Goal: Obtain resource: Download file/media

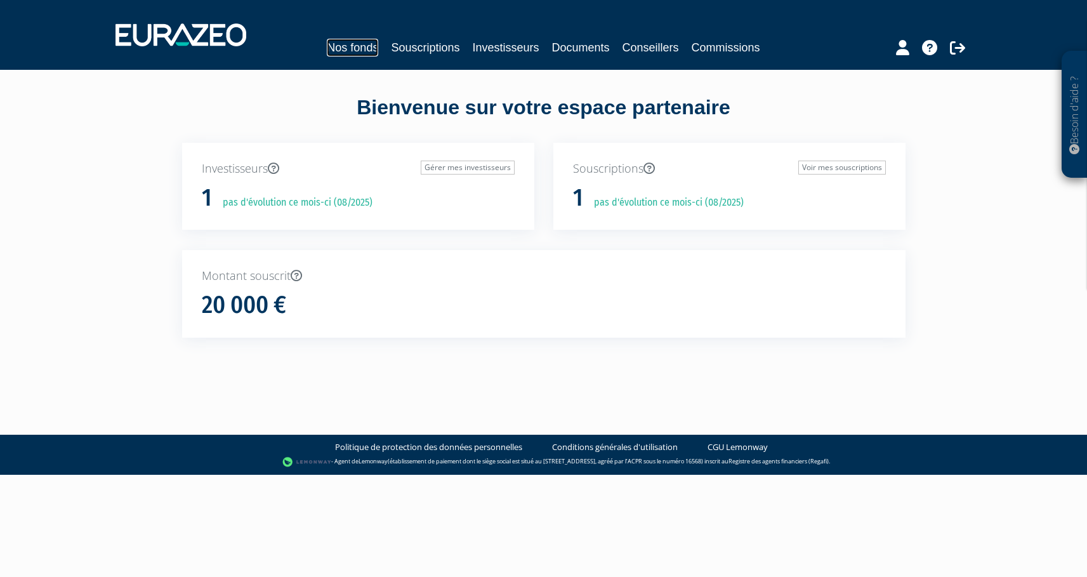
click at [351, 47] on link "Nos fonds" at bounding box center [352, 48] width 51 height 18
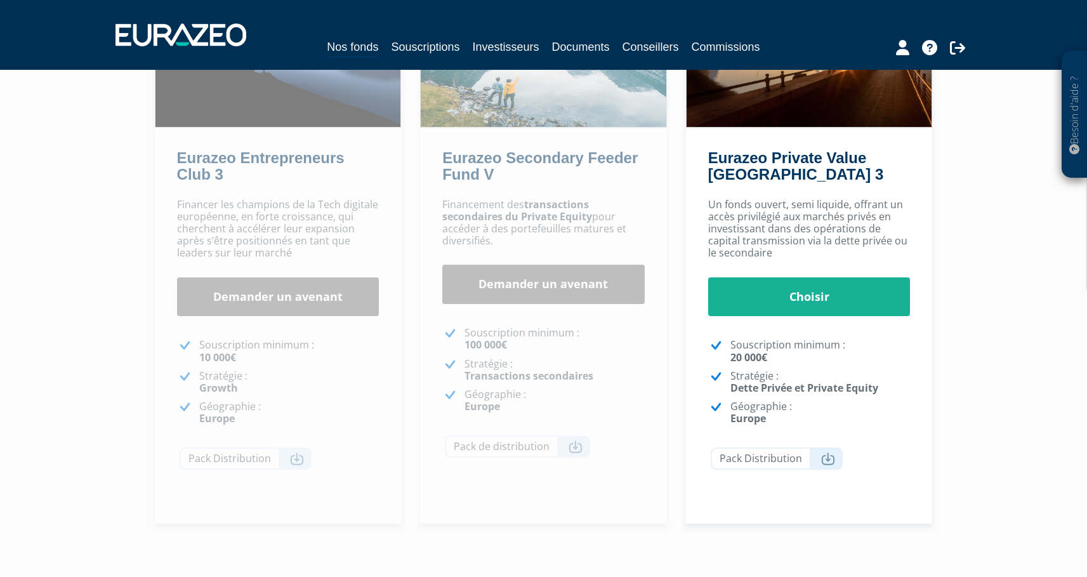
scroll to position [292, 0]
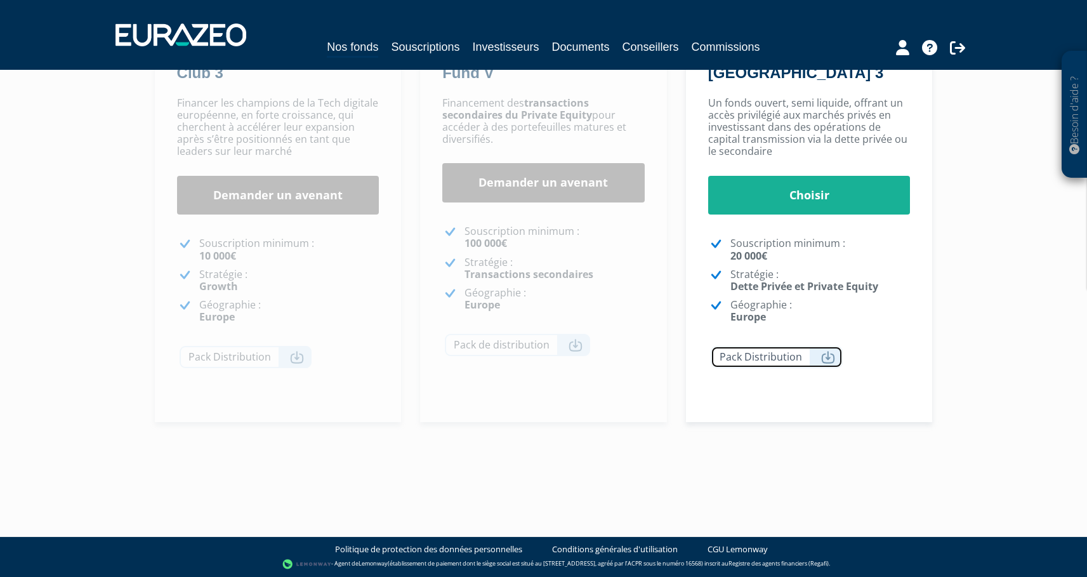
click at [827, 356] on icon at bounding box center [828, 357] width 14 height 13
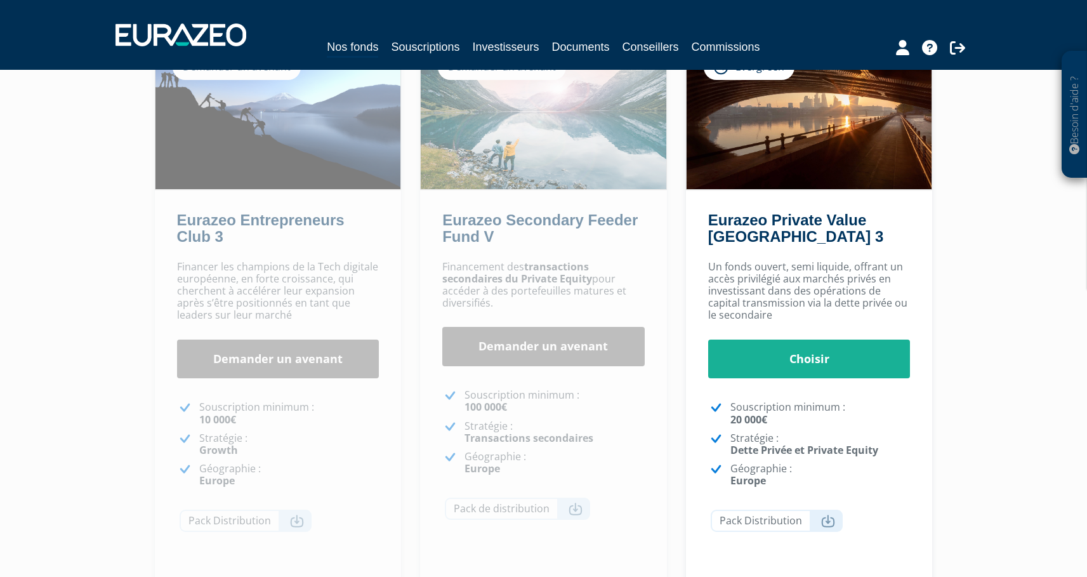
scroll to position [131, 0]
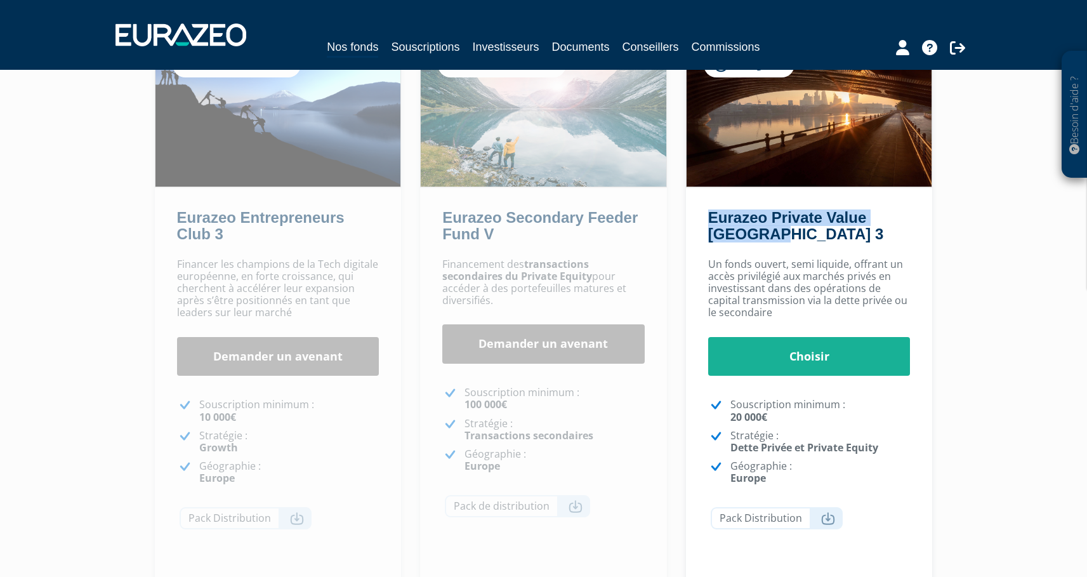
drag, startPoint x: 773, startPoint y: 233, endPoint x: 702, endPoint y: 217, distance: 72.3
click at [702, 217] on div "Eurazeo Private Value [GEOGRAPHIC_DATA] 3" at bounding box center [809, 229] width 247 height 41
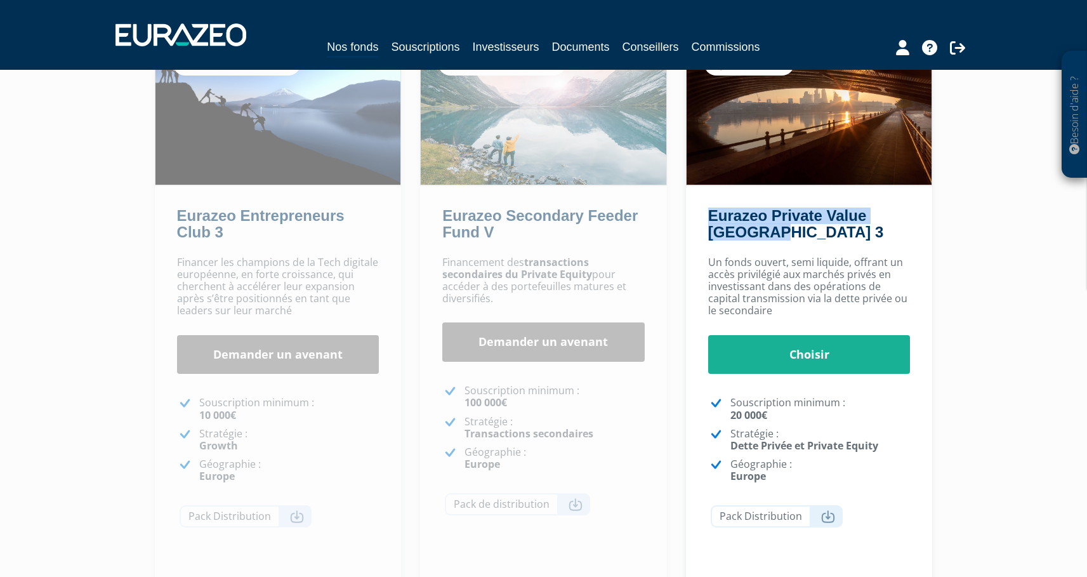
copy link "Eurazeo Private Value [GEOGRAPHIC_DATA] 3"
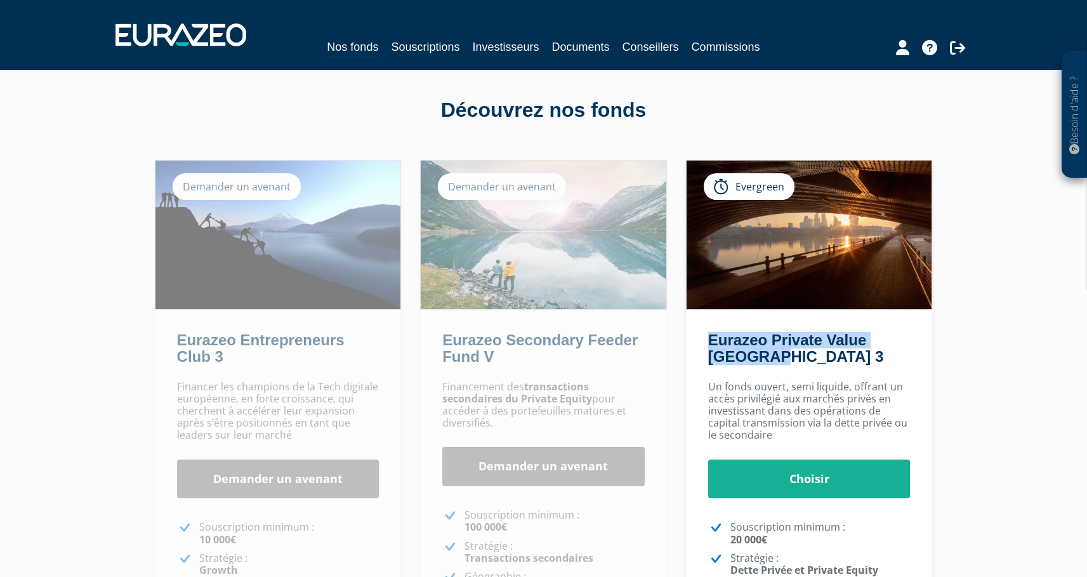
scroll to position [0, 0]
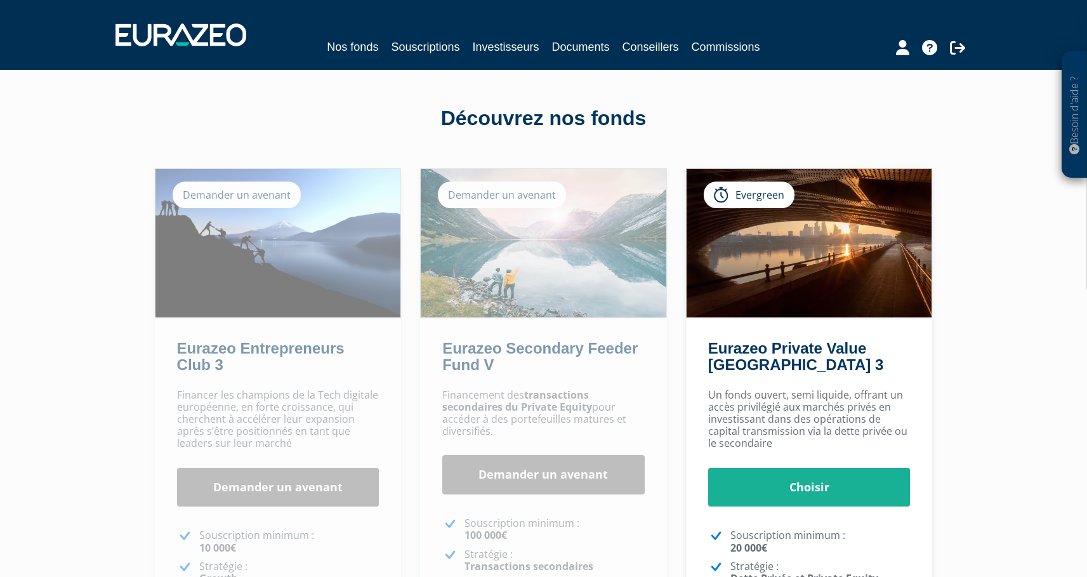
click at [997, 289] on div "Besoin d'aide ? × J'ai besoin d'aide Si vous avez une question à propos du fonc…" at bounding box center [543, 388] width 1087 height 777
